Goal: Task Accomplishment & Management: Manage account settings

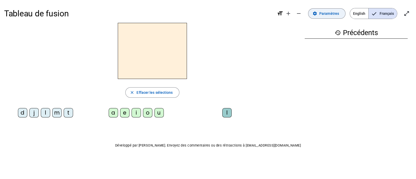
click at [328, 16] on span "Paramètres" at bounding box center [329, 13] width 20 height 6
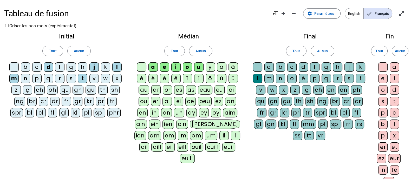
click at [37, 67] on div "c" at bounding box center [36, 66] width 9 height 9
click at [294, 68] on div "c" at bounding box center [291, 66] width 9 height 9
click at [382, 90] on div "o" at bounding box center [382, 89] width 9 height 9
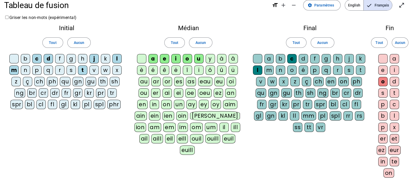
scroll to position [100, 0]
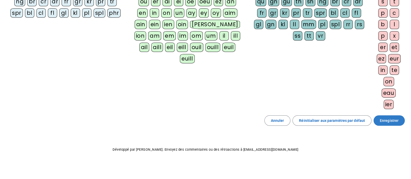
click at [388, 119] on span "Enregistrer" at bounding box center [388, 120] width 19 height 6
